Goal: Contribute content: Add original content to the website for others to see

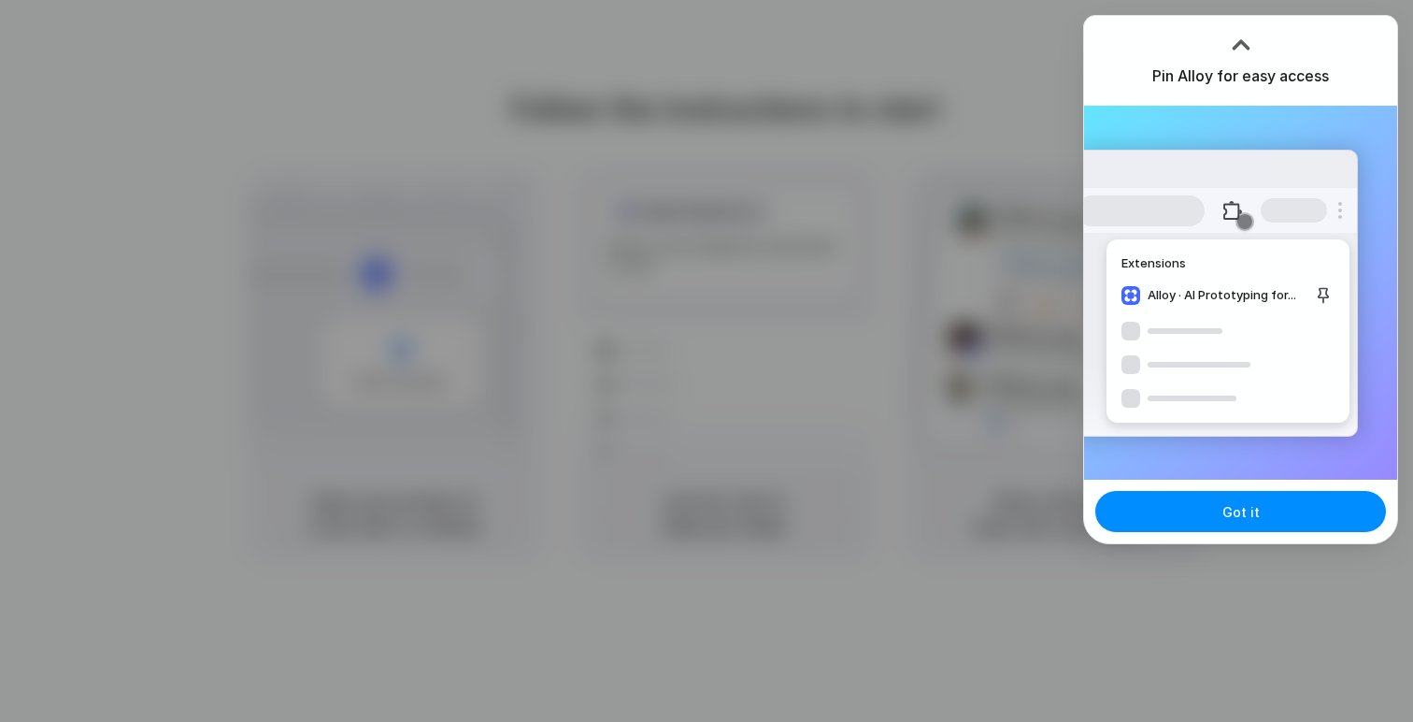
click at [1172, 107] on div "Extensions Alloy · AI Prototyping for..." at bounding box center [1240, 293] width 313 height 374
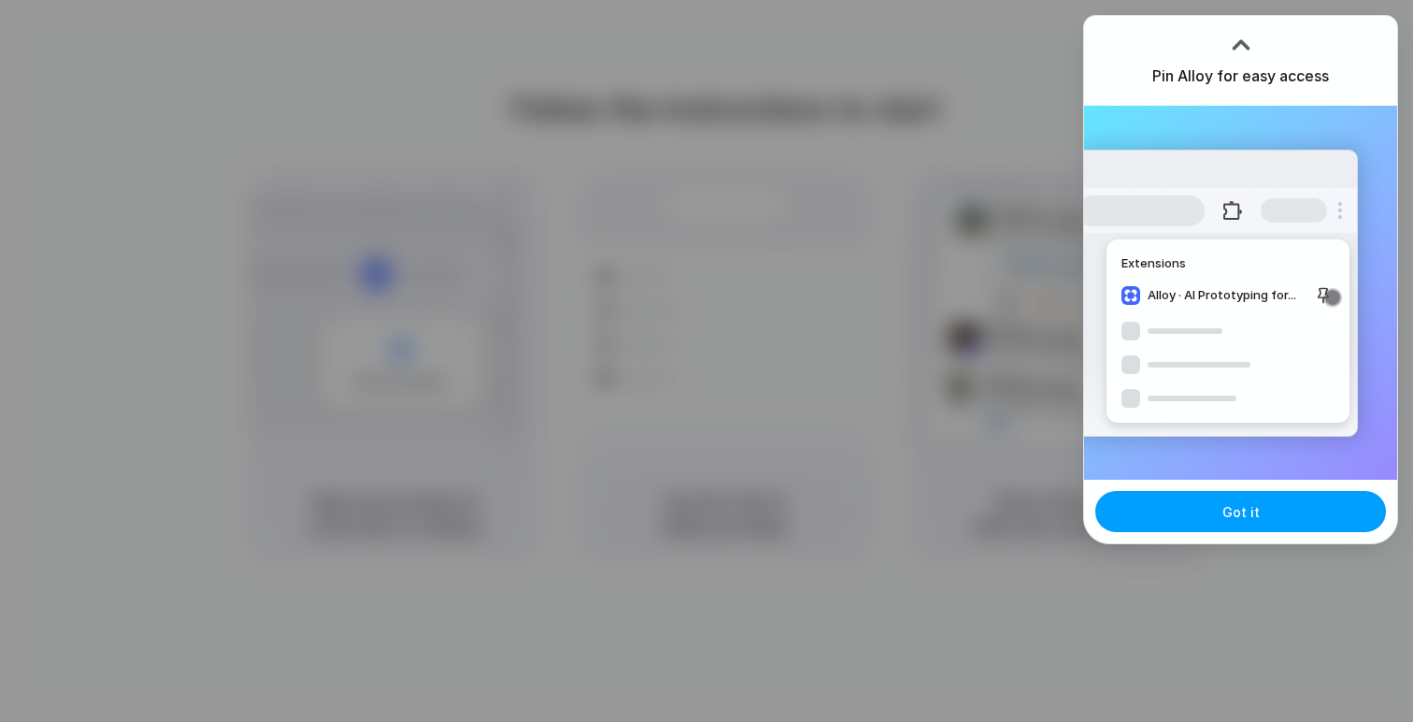
click at [1181, 505] on button "Got it" at bounding box center [1240, 511] width 291 height 41
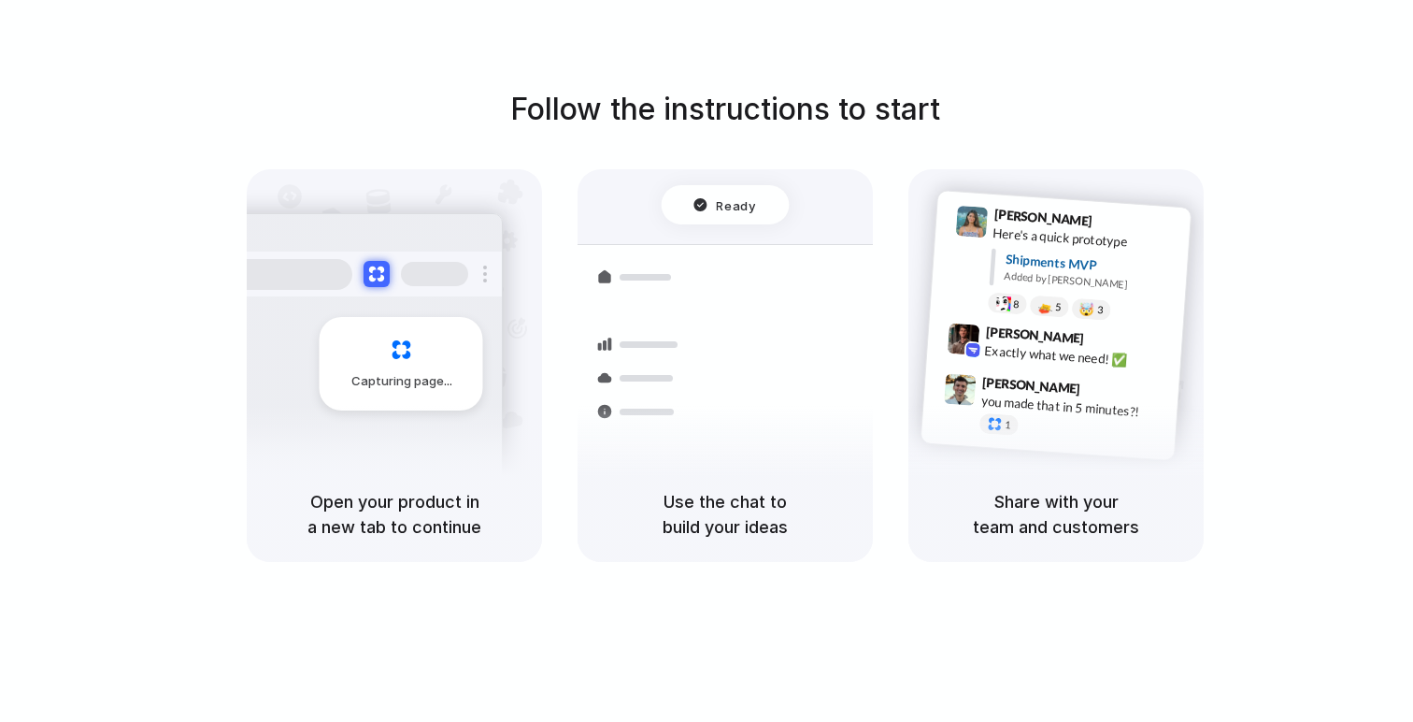
click at [994, 131] on div "Follow the instructions to start Capturing page Open your product in a new tab …" at bounding box center [725, 324] width 1413 height 475
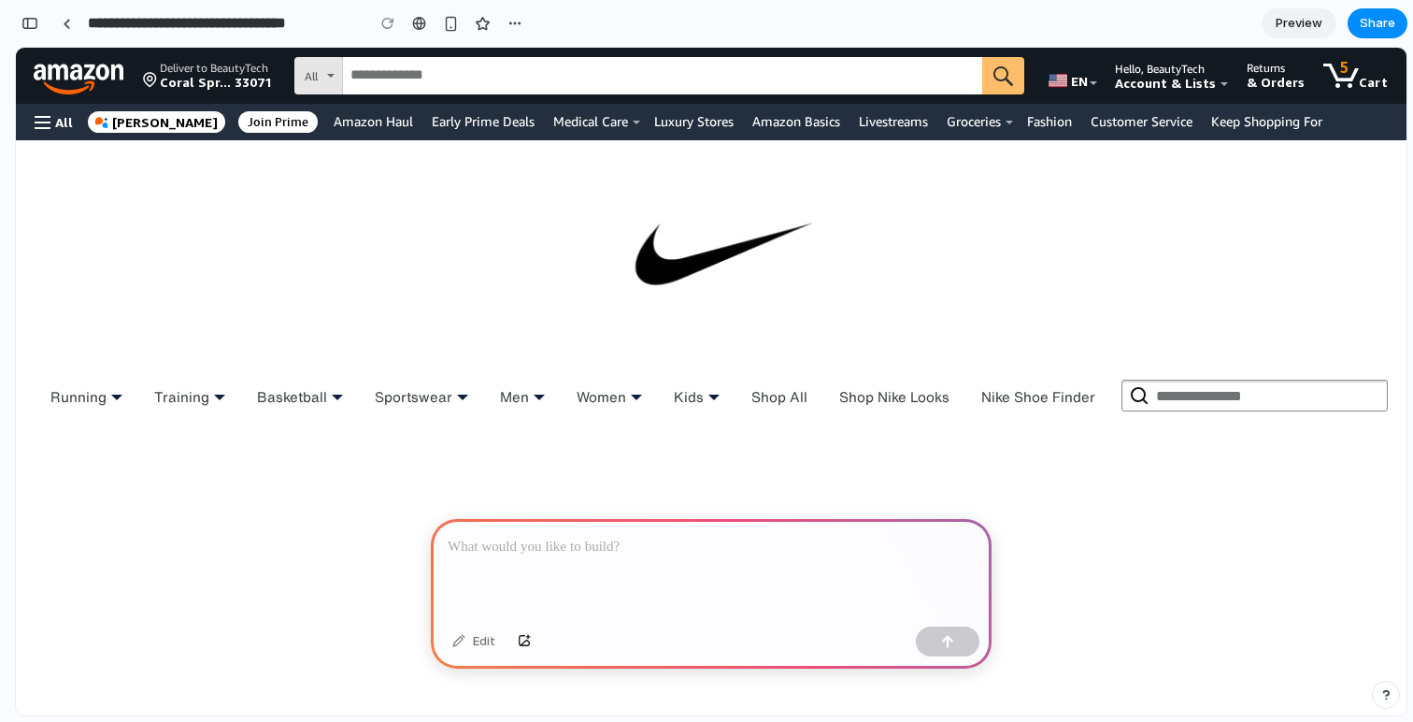
click at [513, 549] on p at bounding box center [711, 547] width 527 height 22
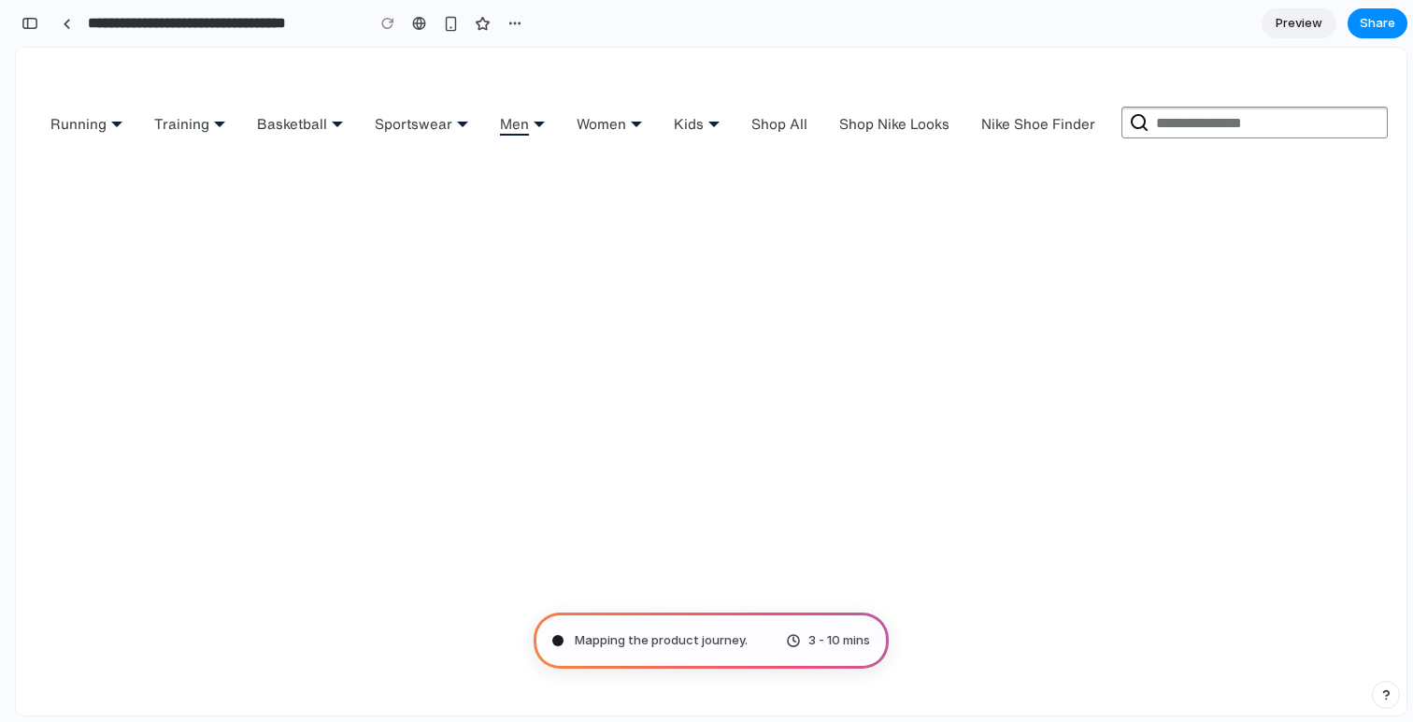
scroll to position [298, 0]
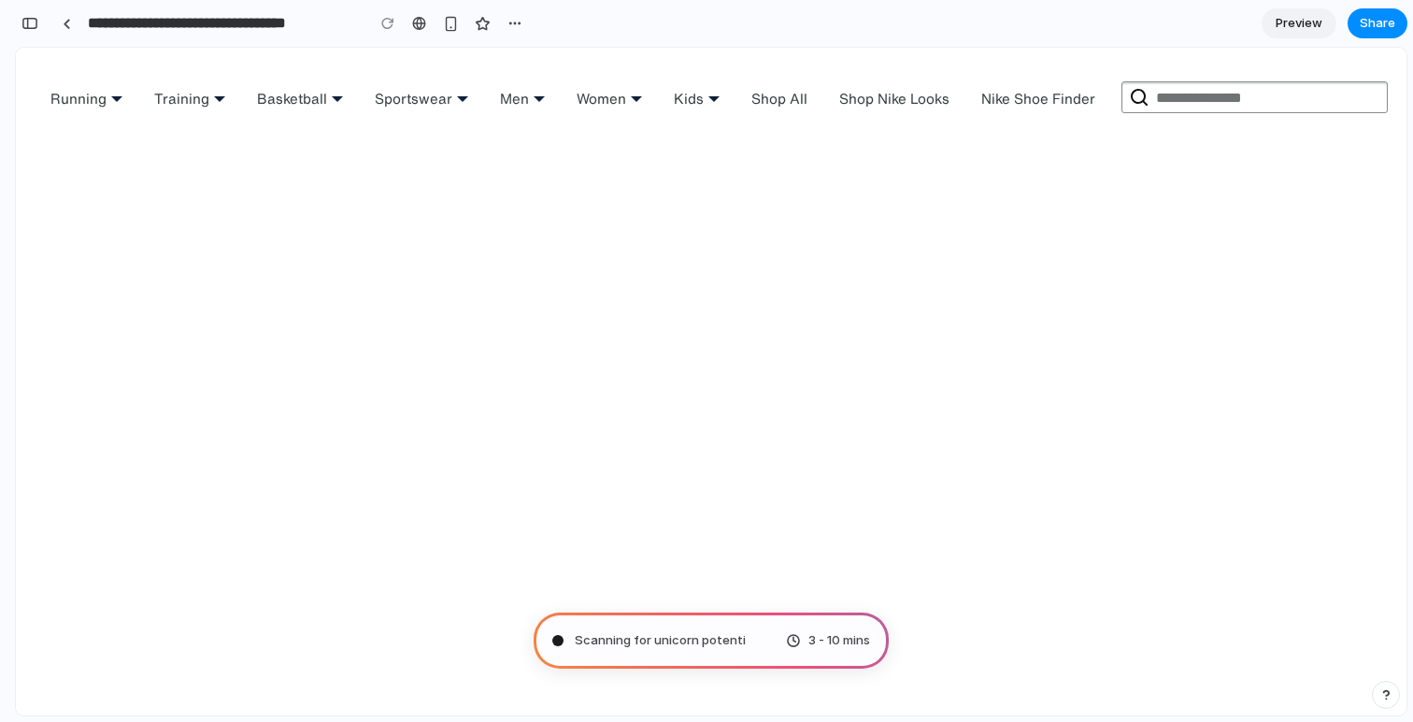
type input "**********"
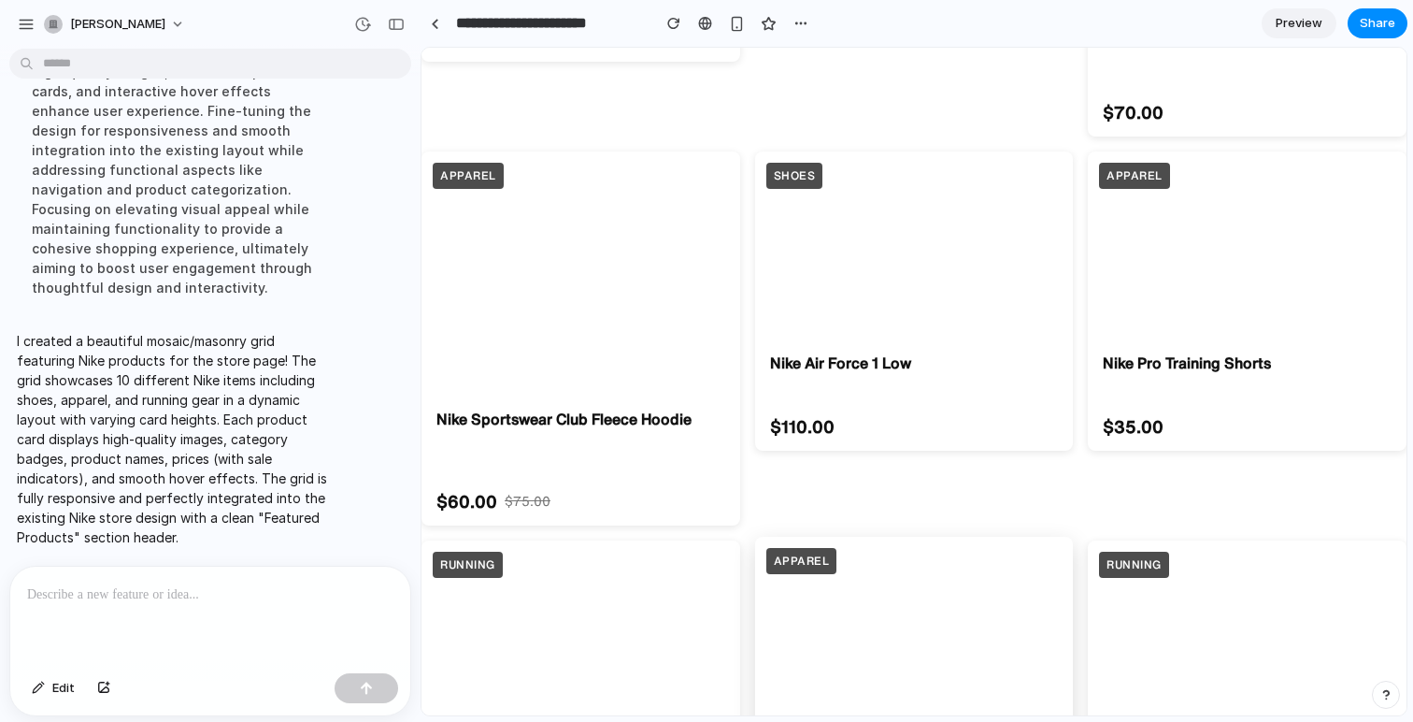
scroll to position [4212, 0]
